Goal: Information Seeking & Learning: Learn about a topic

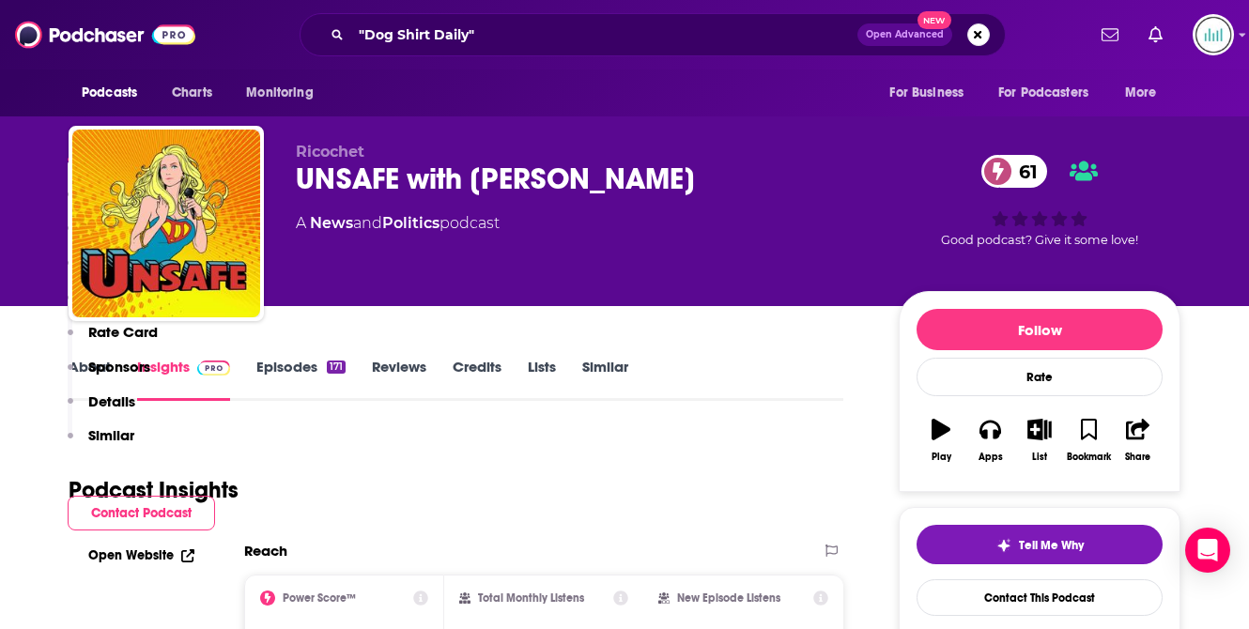
scroll to position [389, 0]
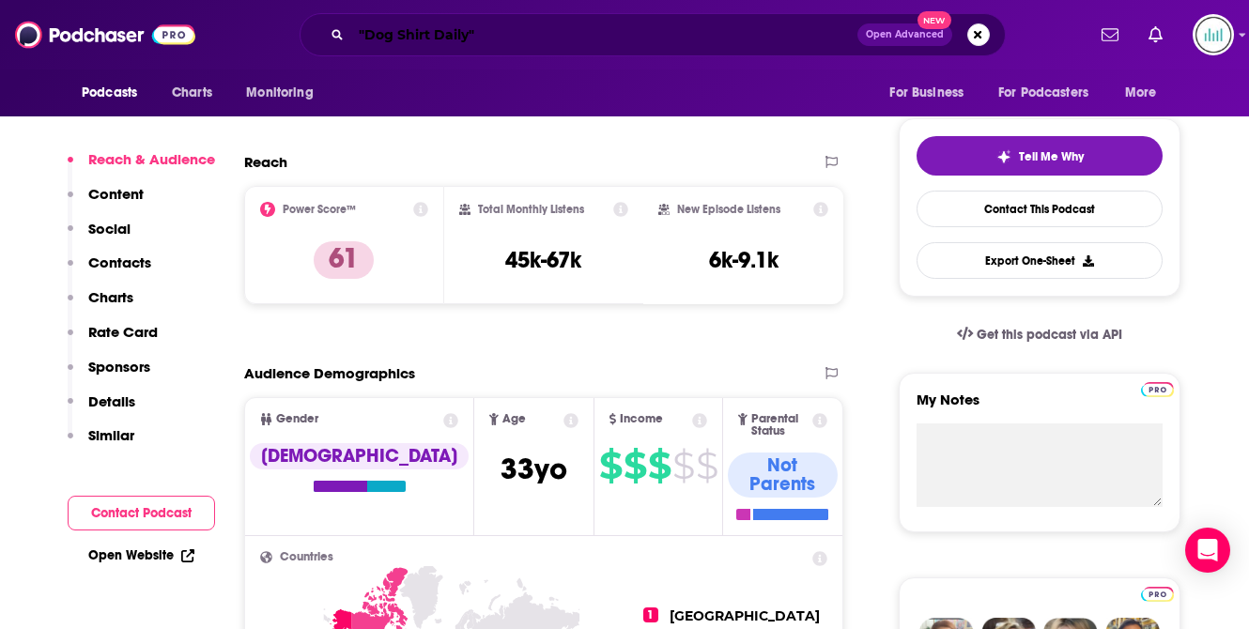
click at [495, 23] on input ""Dog Shirt Daily"" at bounding box center [604, 35] width 506 height 30
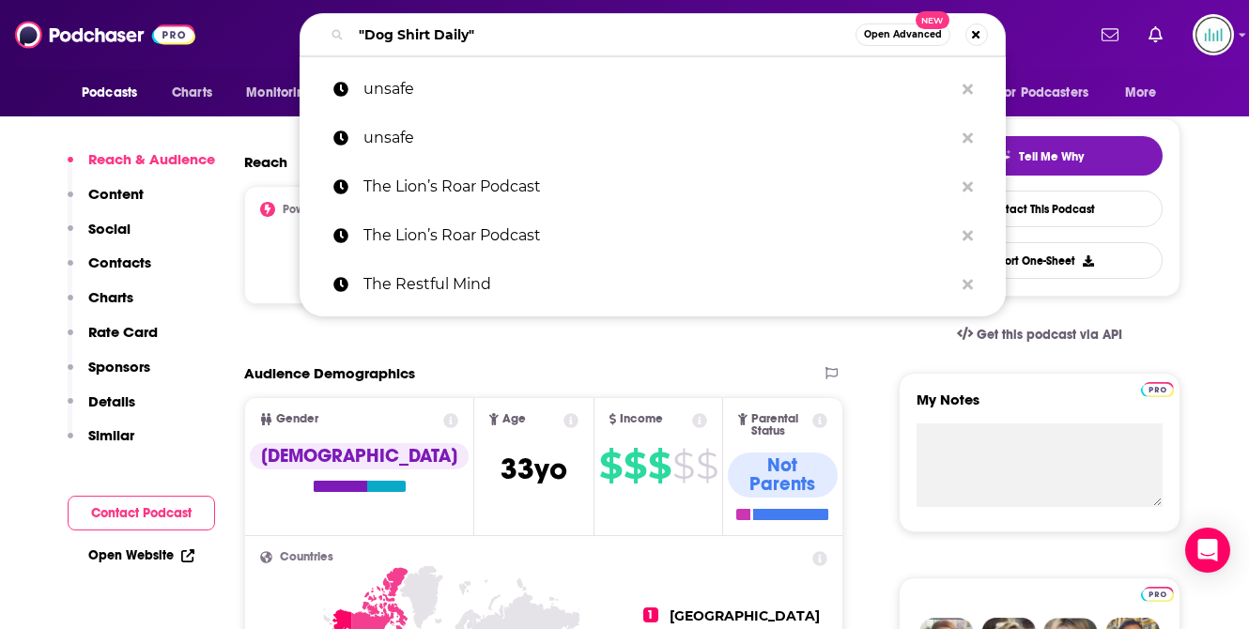
scroll to position [0, 0]
drag, startPoint x: 495, startPoint y: 30, endPoint x: 342, endPoint y: 30, distance: 153.0
click at [342, 30] on div ""Dog Shirt Daily" Open Advanced New" at bounding box center [652, 34] width 706 height 43
paste input "Advisory Opinions"
type input "Advisory Opinions"
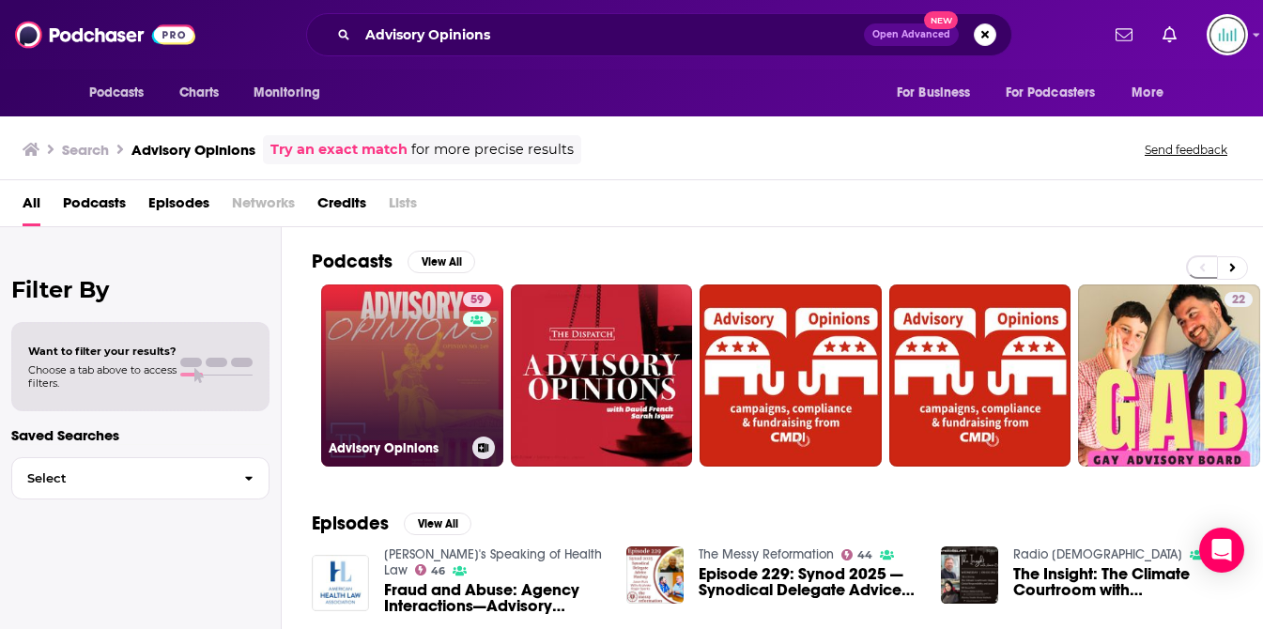
click at [366, 399] on link "59 Advisory Opinions" at bounding box center [412, 375] width 182 height 182
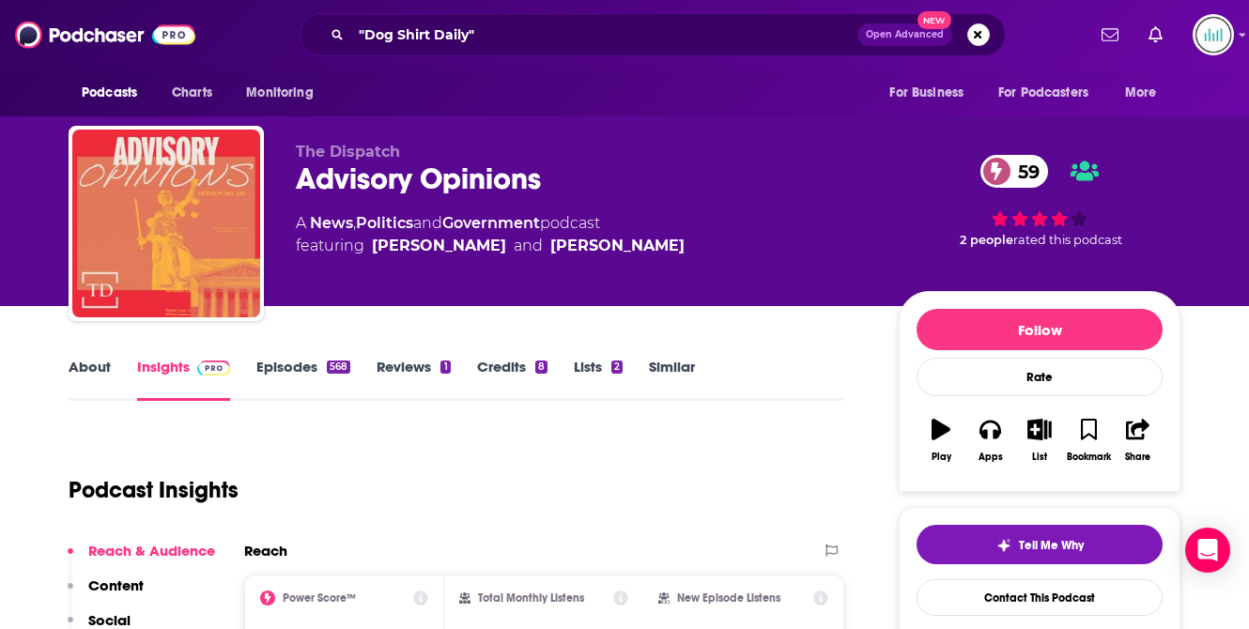
scroll to position [316, 0]
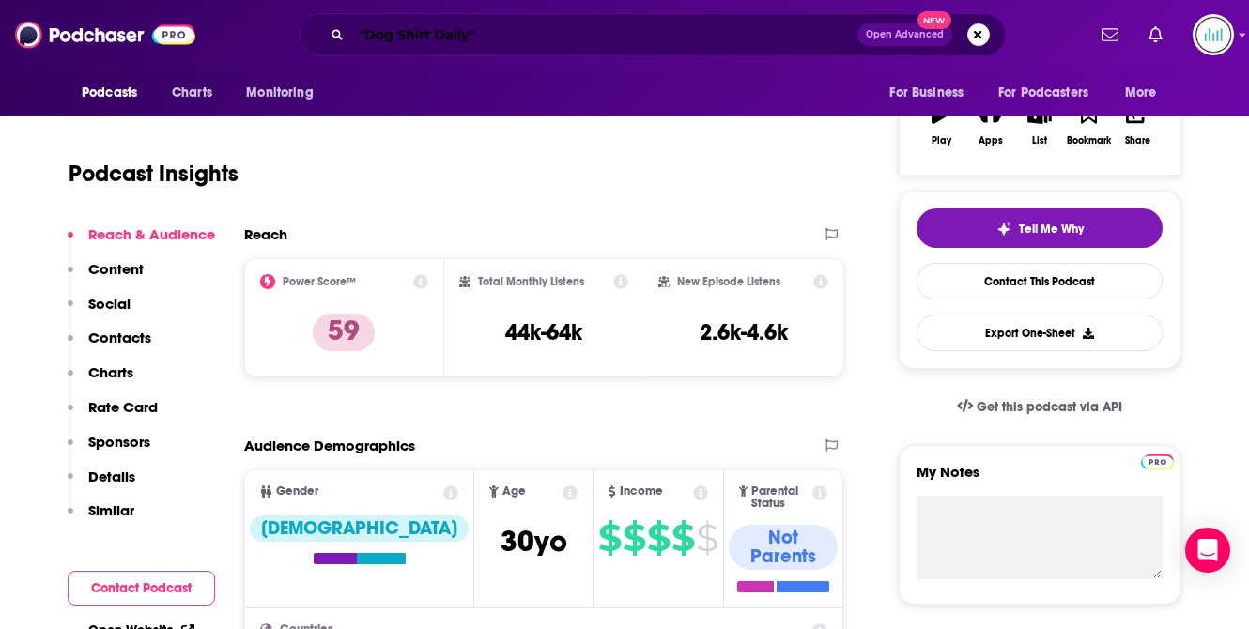
click at [494, 30] on input ""Dog Shirt Daily"" at bounding box center [604, 35] width 506 height 30
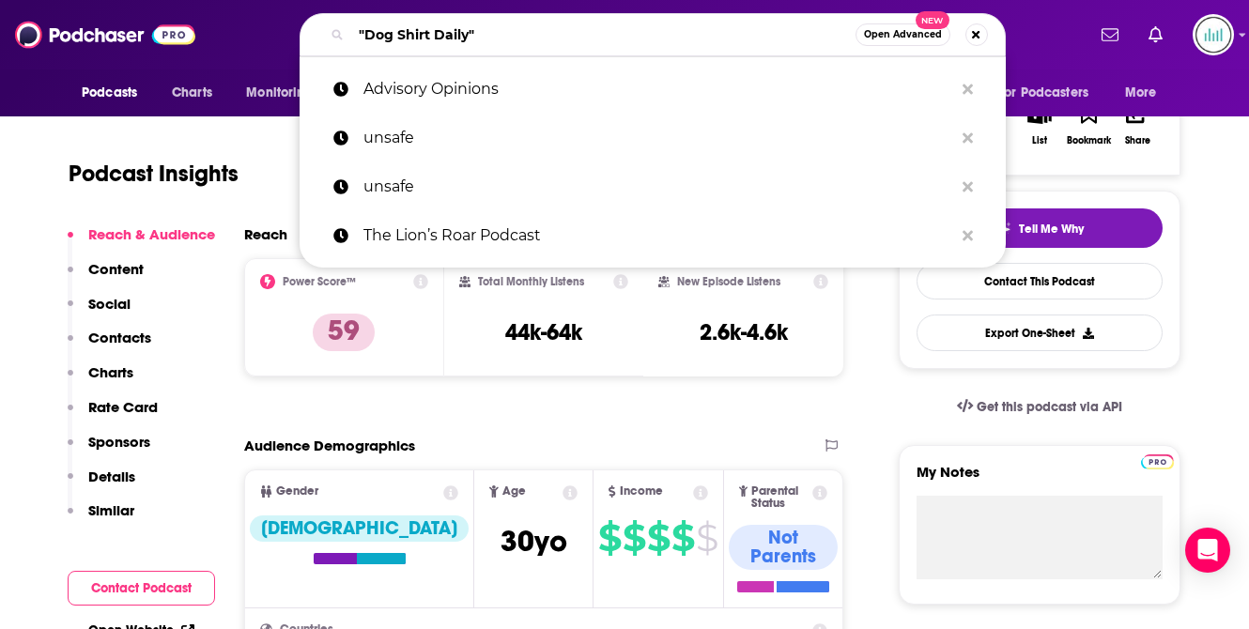
drag, startPoint x: 494, startPoint y: 30, endPoint x: 255, endPoint y: 22, distance: 238.6
click at [255, 23] on div ""Dog Shirt Daily" Open Advanced New Advisory Opinions unsafe unsafe The Lion’s …" at bounding box center [652, 34] width 865 height 43
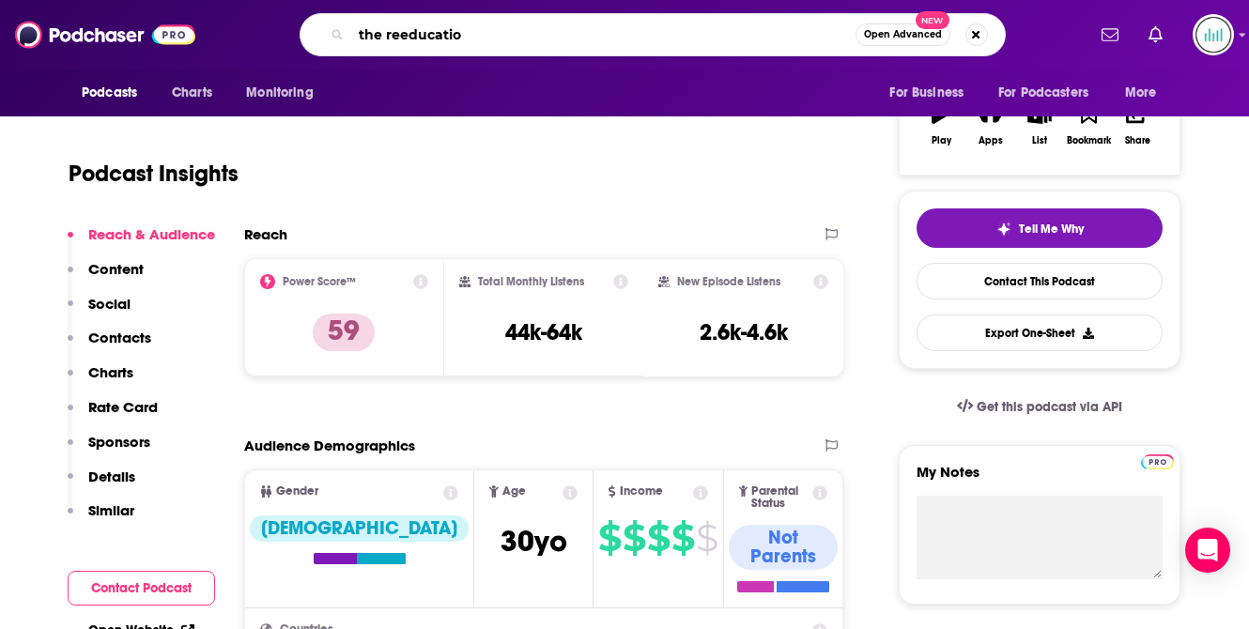
type input "the reeducation"
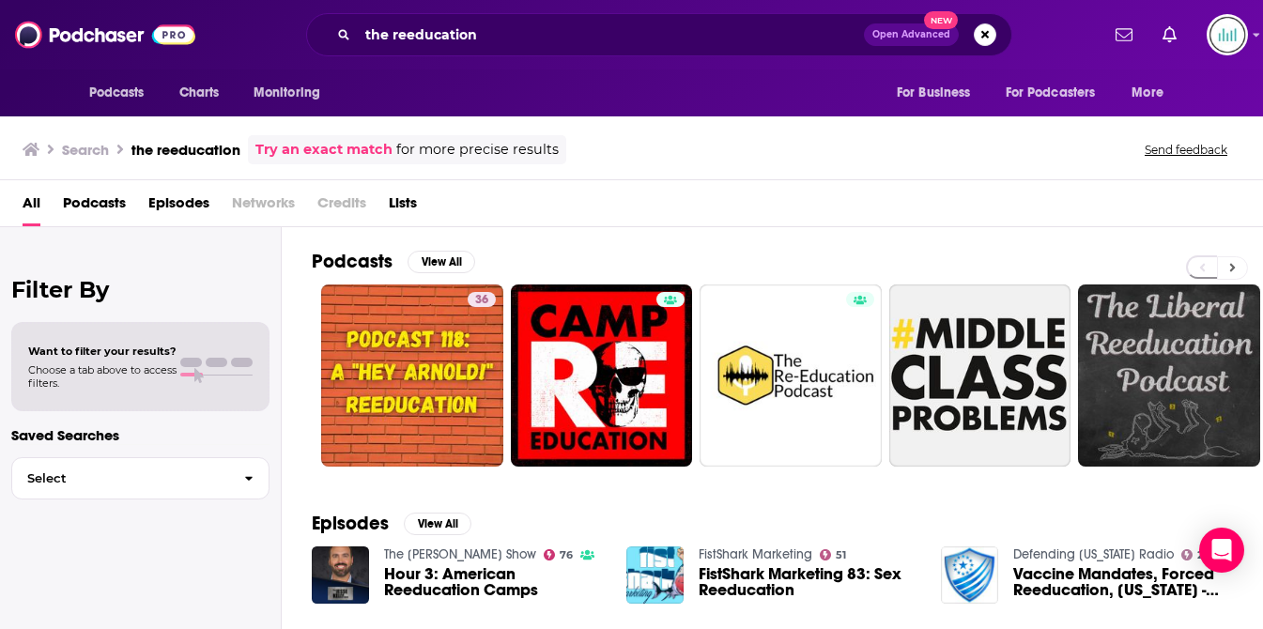
click at [1237, 267] on button at bounding box center [1232, 267] width 31 height 23
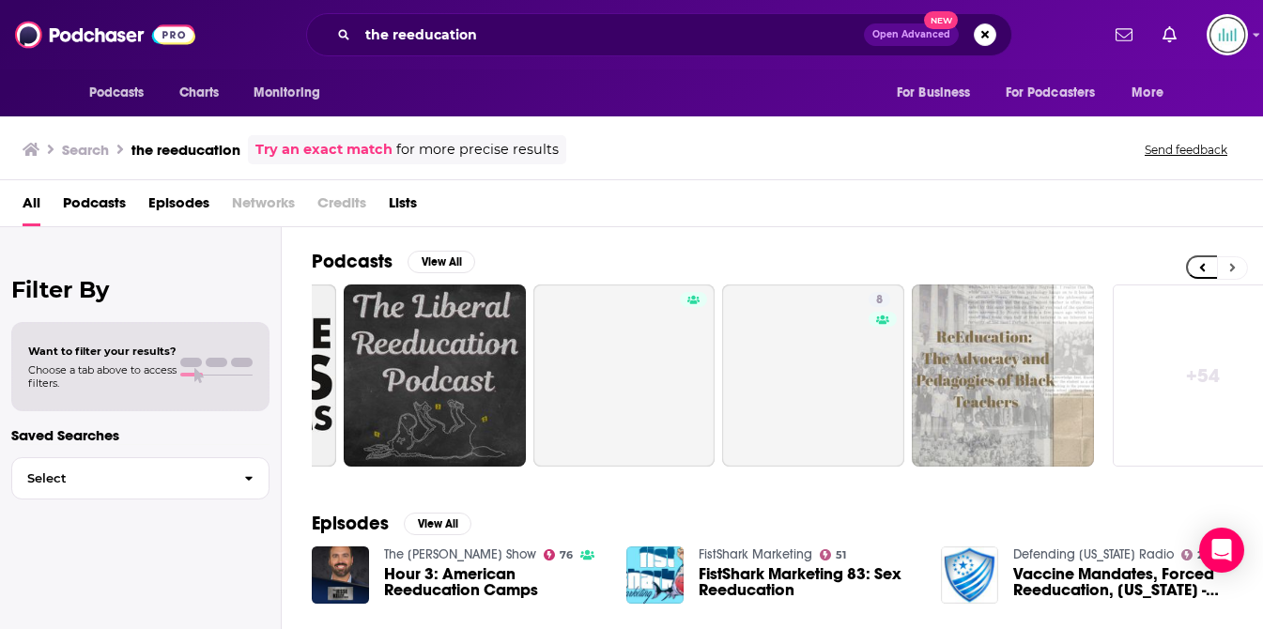
scroll to position [0, 774]
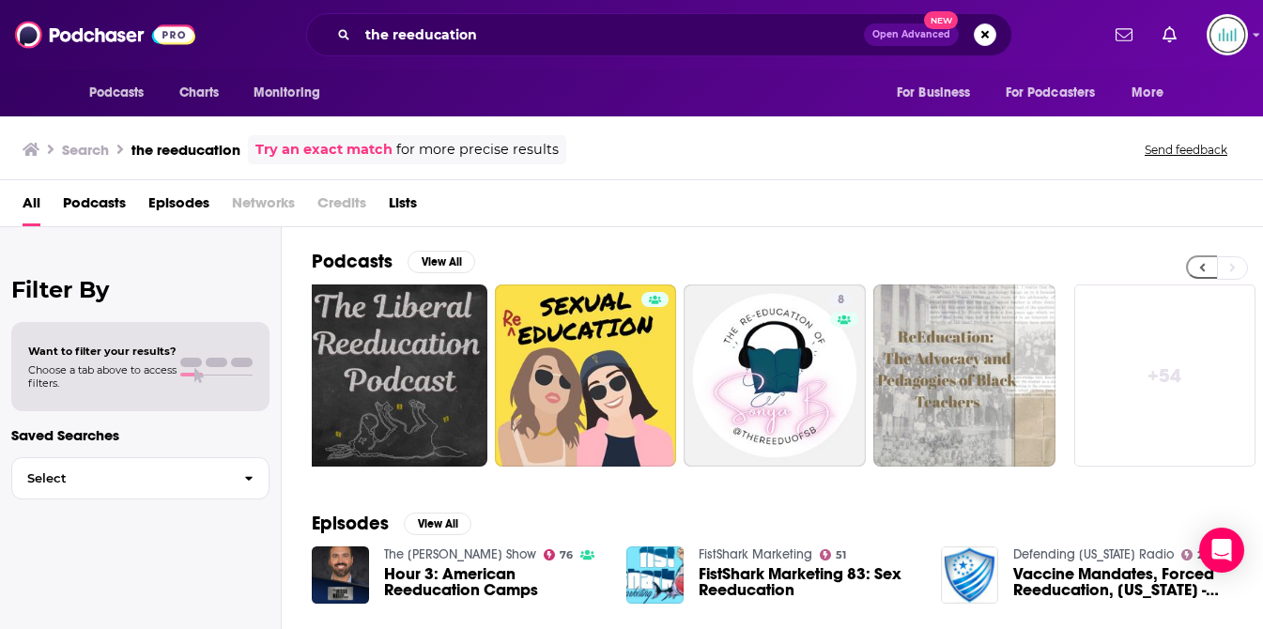
click at [1199, 268] on icon at bounding box center [1202, 267] width 7 height 13
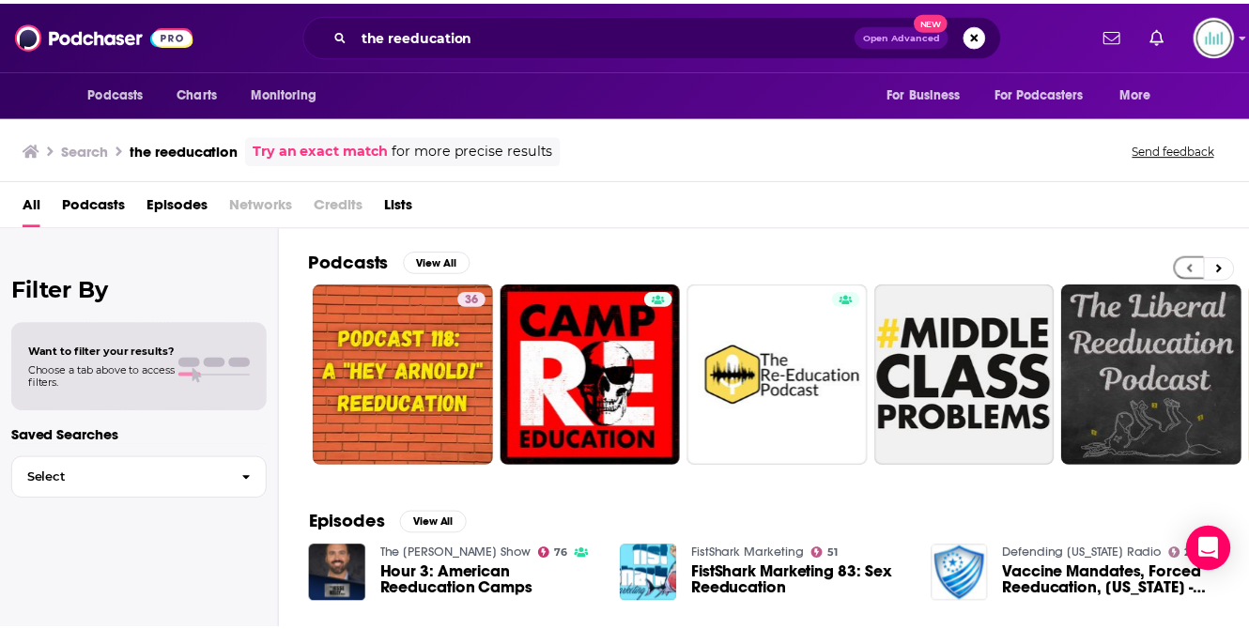
scroll to position [0, 0]
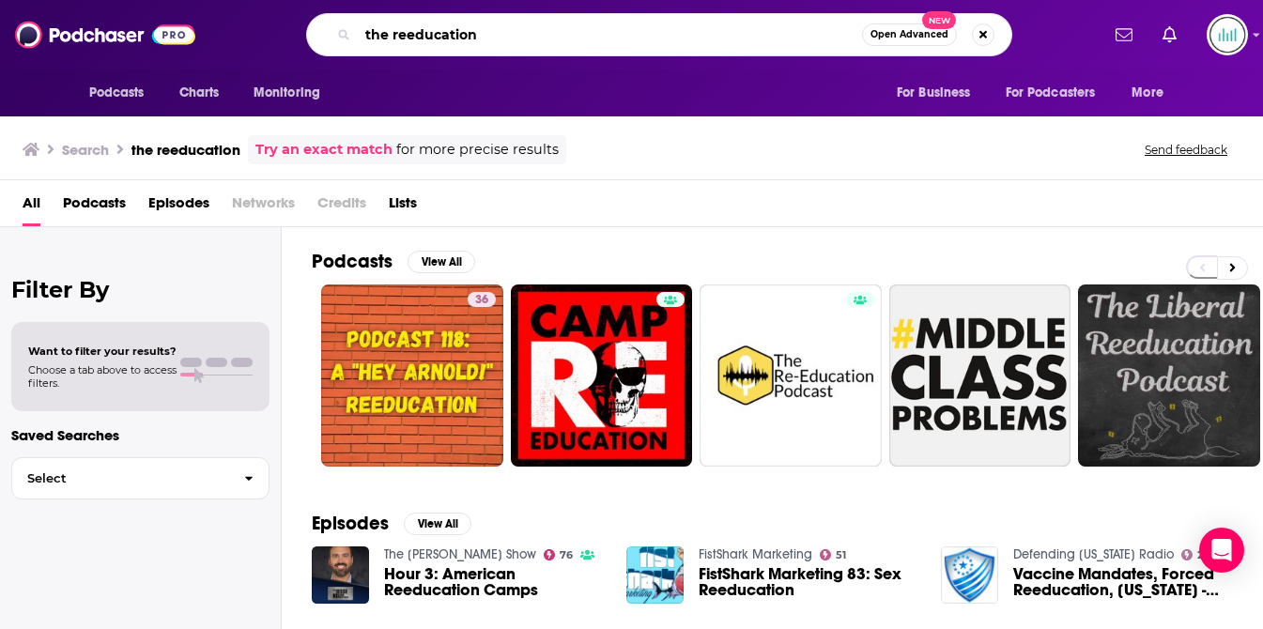
drag, startPoint x: 482, startPoint y: 37, endPoint x: 338, endPoint y: 34, distance: 143.7
click at [332, 35] on div "the reeducation Open Advanced New" at bounding box center [659, 34] width 706 height 43
type input "[PERSON_NAME]"
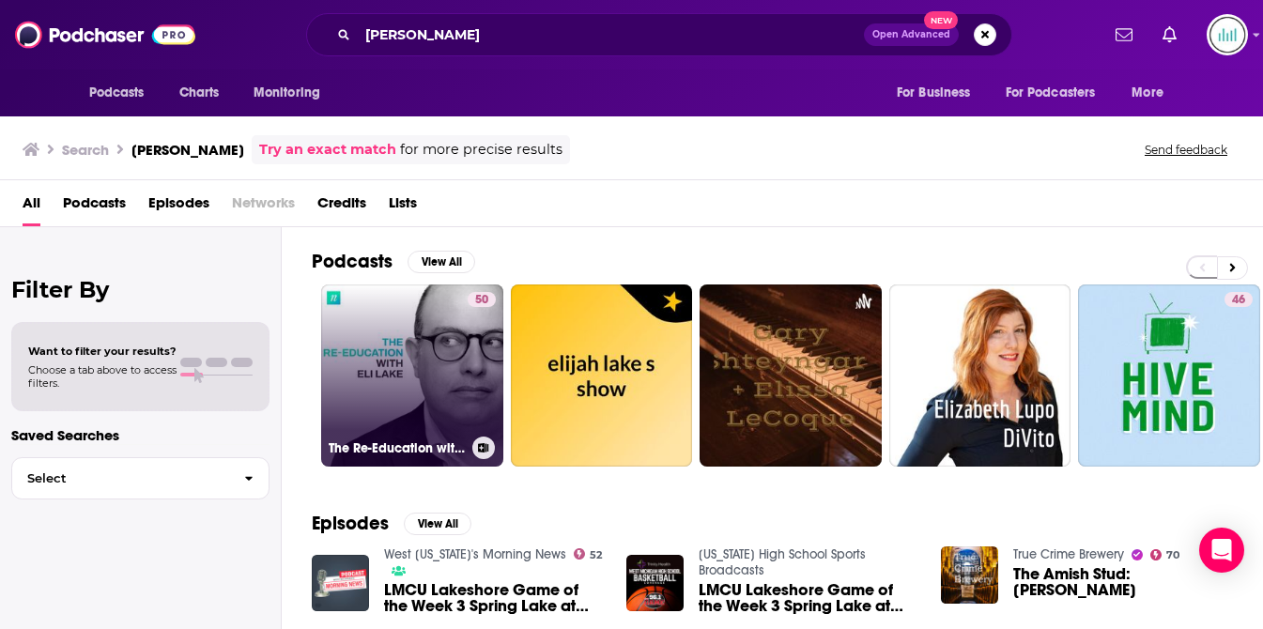
click at [414, 403] on link "50 The Re-Education with [PERSON_NAME]" at bounding box center [412, 375] width 182 height 182
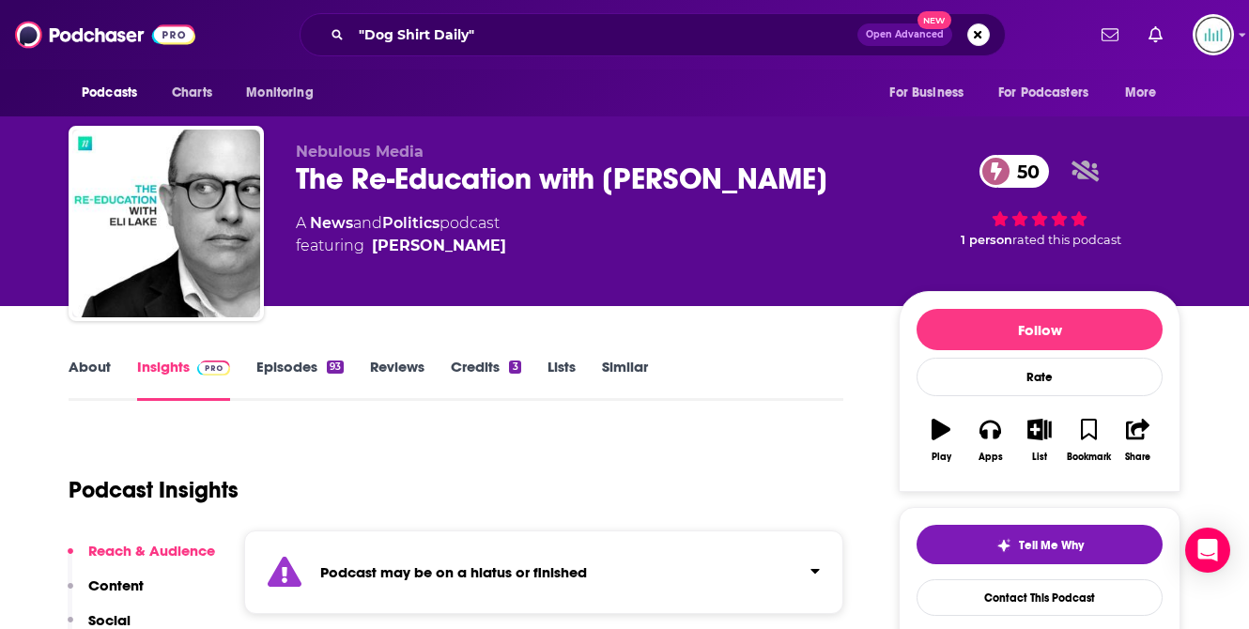
scroll to position [299, 0]
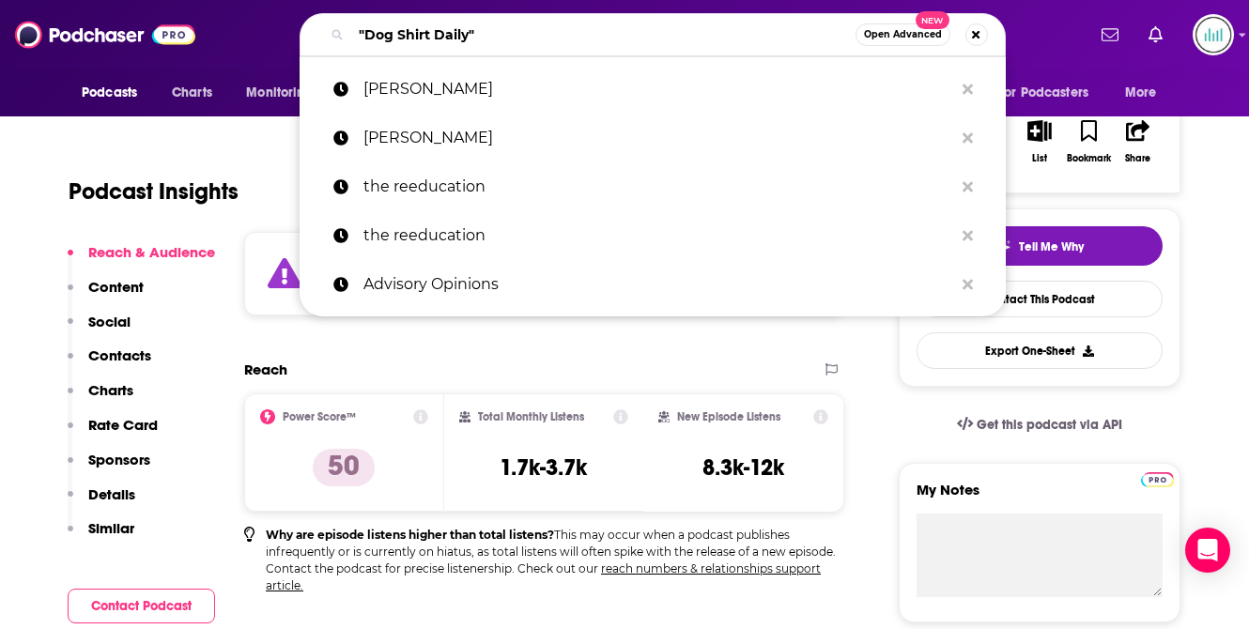
drag, startPoint x: 486, startPoint y: 38, endPoint x: 351, endPoint y: 28, distance: 135.6
click at [351, 28] on input ""Dog Shirt Daily"" at bounding box center [603, 35] width 504 height 30
paste input "The [PERSON_NAME] Show"
type input "The [PERSON_NAME] Show"
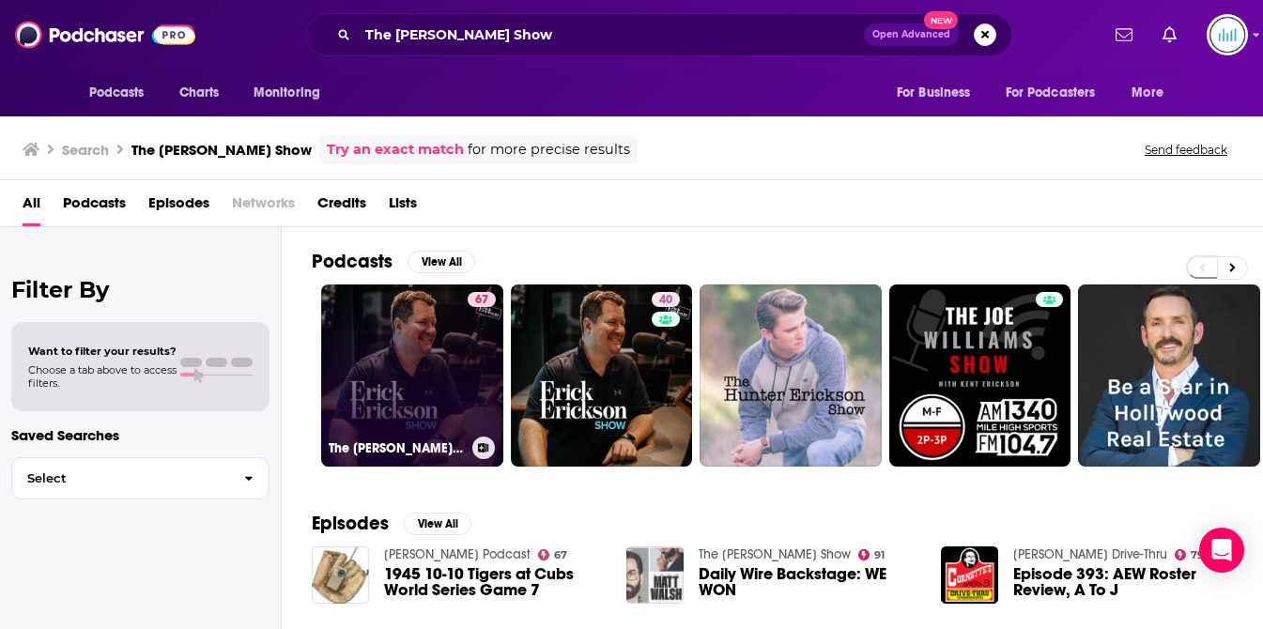
click at [420, 375] on link "67 The [PERSON_NAME] Show" at bounding box center [412, 375] width 182 height 182
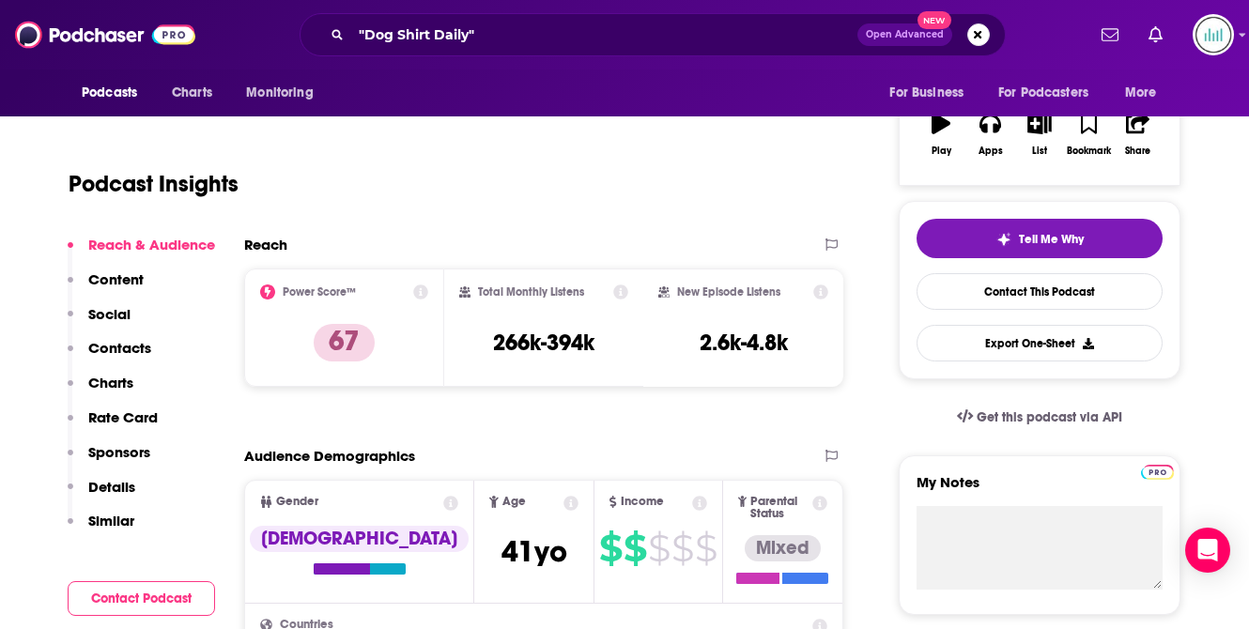
scroll to position [340, 0]
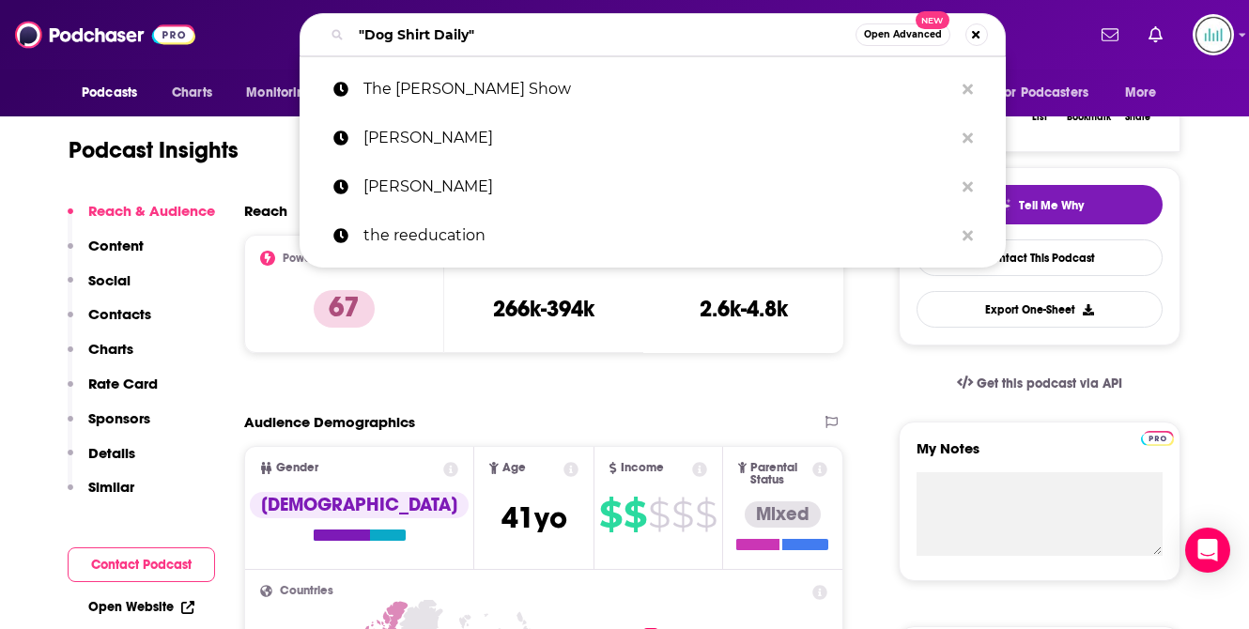
drag, startPoint x: 496, startPoint y: 35, endPoint x: 335, endPoint y: 30, distance: 160.6
click at [335, 31] on div ""Dog Shirt Daily" Open Advanced New" at bounding box center [652, 34] width 706 height 43
paste input "The [PERSON_NAME] Show"
type input "The [PERSON_NAME] Show"
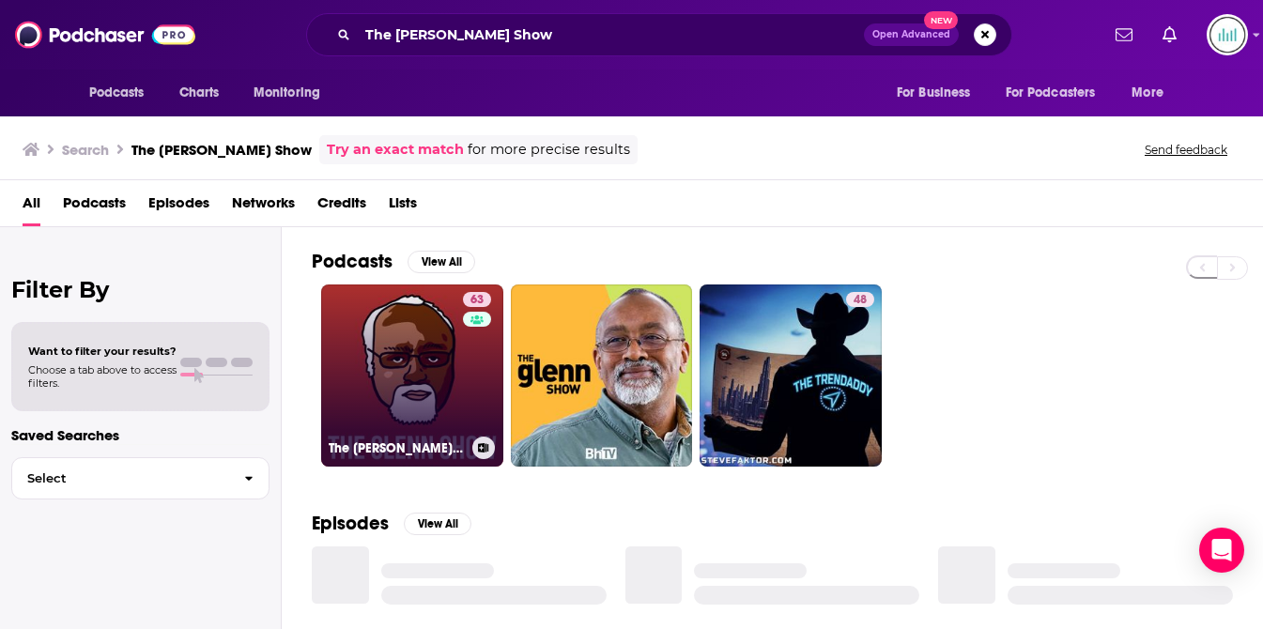
click at [373, 315] on link "63 The [PERSON_NAME] Show" at bounding box center [412, 375] width 182 height 182
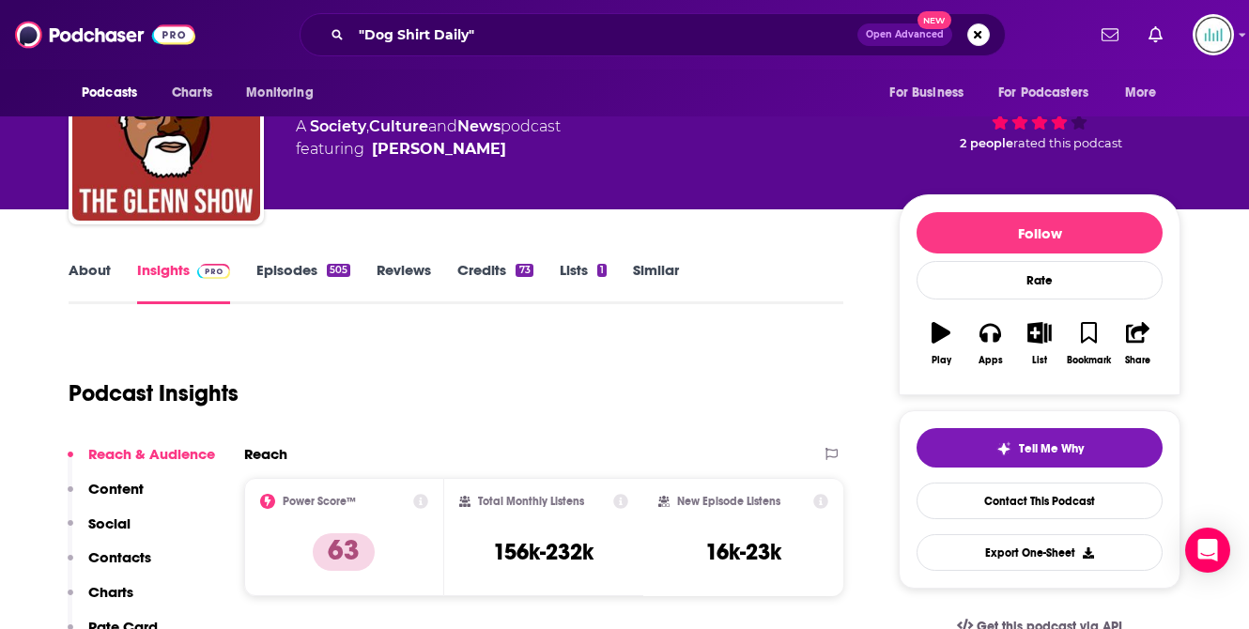
scroll to position [195, 0]
